Goal: Transaction & Acquisition: Download file/media

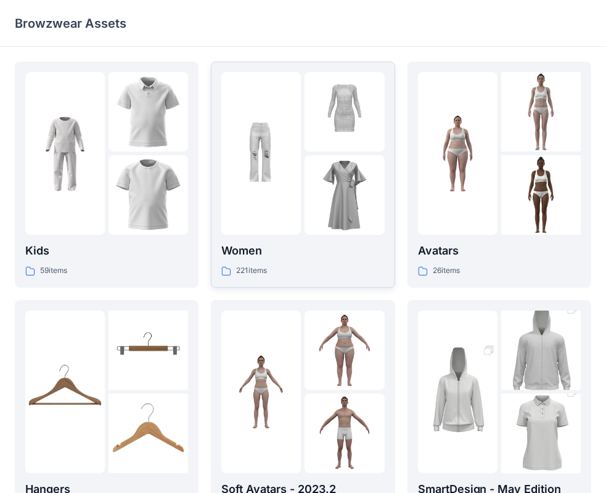
click at [253, 253] on p "Women" at bounding box center [302, 250] width 163 height 17
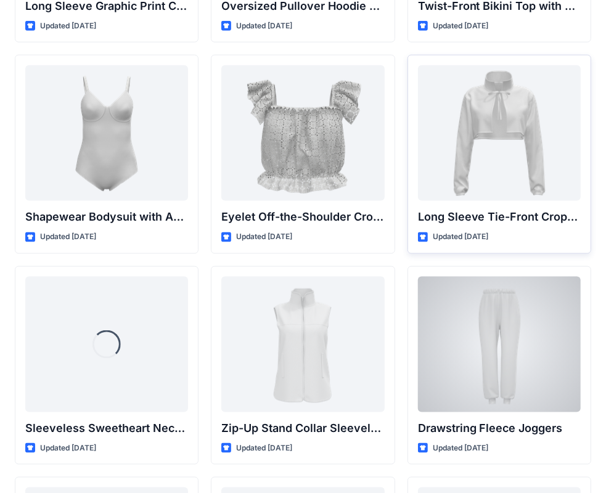
scroll to position [4202, 0]
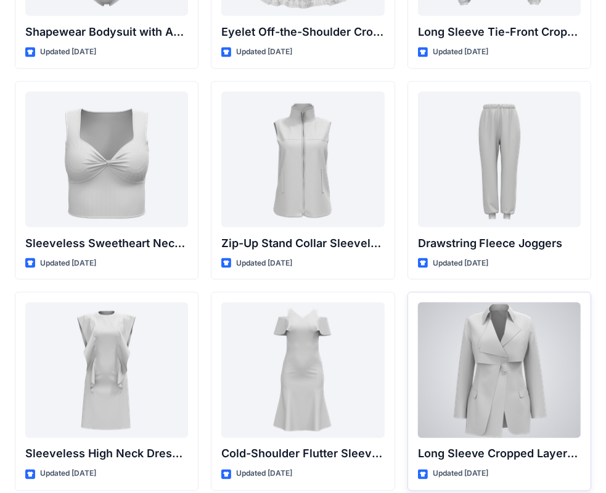
click at [495, 385] on div at bounding box center [499, 371] width 163 height 136
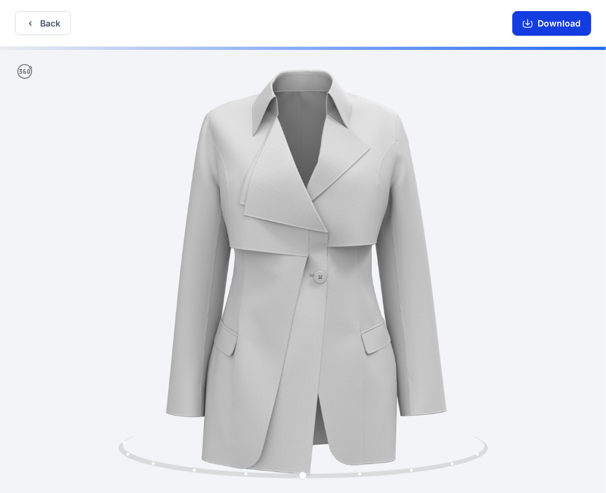
click at [545, 22] on button "Download" at bounding box center [551, 23] width 79 height 25
